Goal: Task Accomplishment & Management: Use online tool/utility

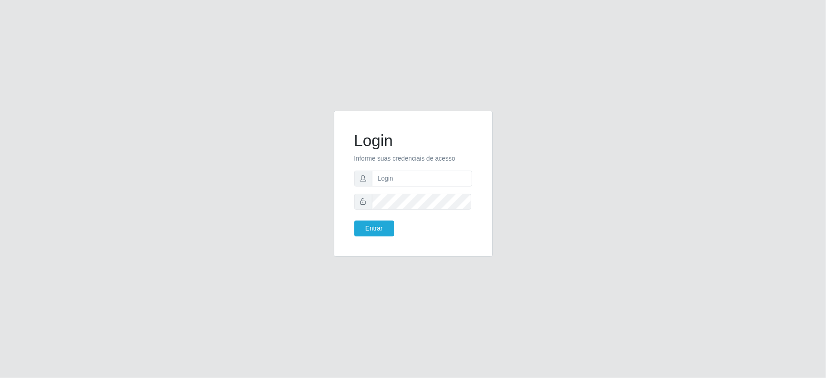
click at [778, 148] on div "Login Informe suas credenciais de acesso Entrar" at bounding box center [413, 189] width 826 height 378
click at [410, 182] on input "text" at bounding box center [422, 179] width 100 height 16
type input "aislan@ideal"
click at [354, 221] on button "Entrar" at bounding box center [374, 229] width 40 height 16
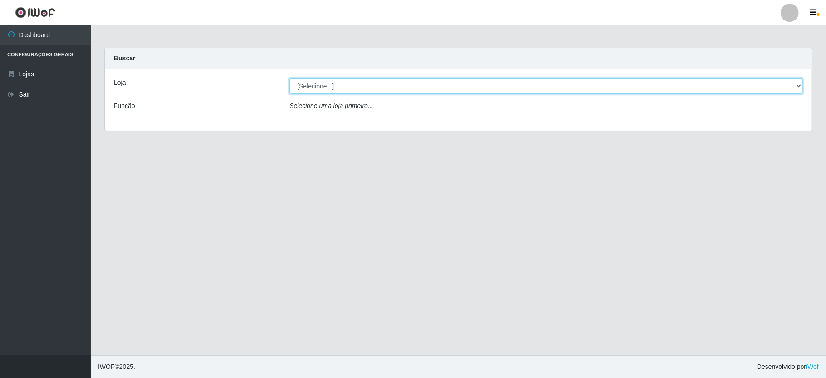
click at [785, 84] on select "[Selecione...] Ideal - Conceição" at bounding box center [547, 86] width 514 height 16
select select "231"
click at [290, 78] on select "[Selecione...] Ideal - Conceição" at bounding box center [547, 86] width 514 height 16
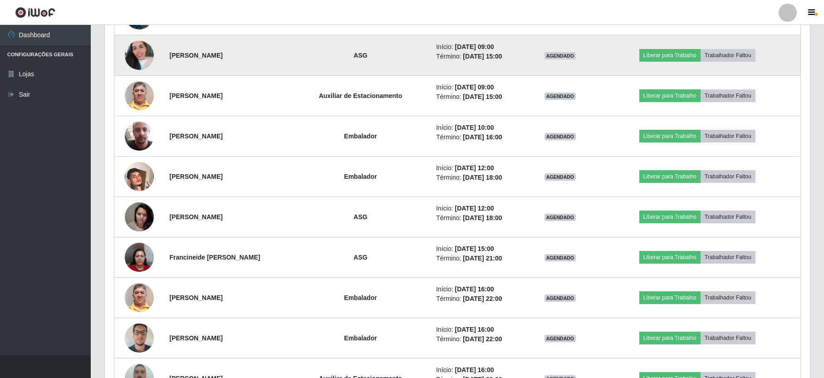
scroll to position [182, 0]
